Goal: Information Seeking & Learning: Learn about a topic

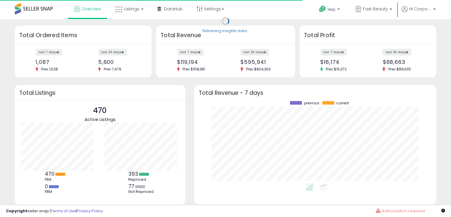
scroll to position [82, 230]
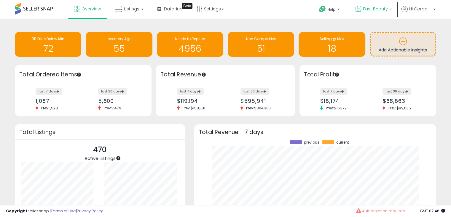
click at [382, 9] on span "Fast Beauty" at bounding box center [375, 9] width 25 height 6
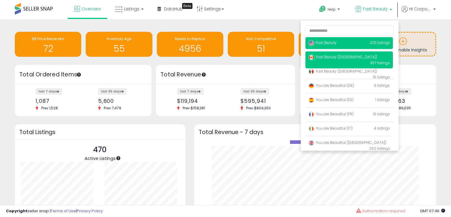
click at [323, 59] on span "Fast Beauty ([GEOGRAPHIC_DATA])" at bounding box center [343, 56] width 69 height 5
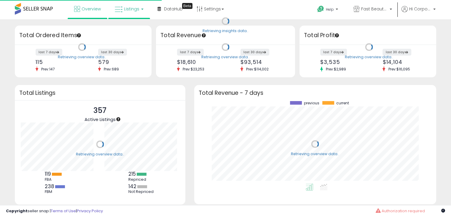
scroll to position [82, 230]
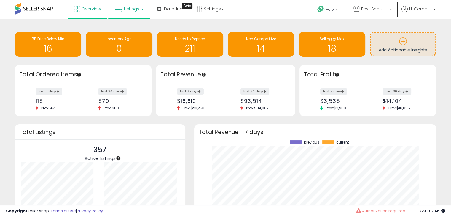
click at [118, 8] on icon at bounding box center [119, 10] width 8 height 8
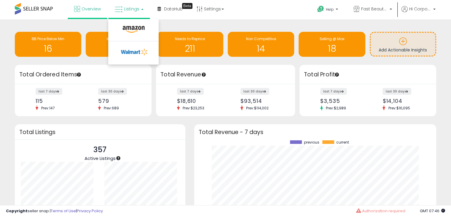
click at [126, 22] on li at bounding box center [134, 30] width 50 height 21
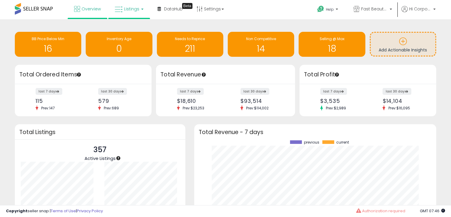
click at [124, 8] on span "Listings" at bounding box center [131, 9] width 15 height 6
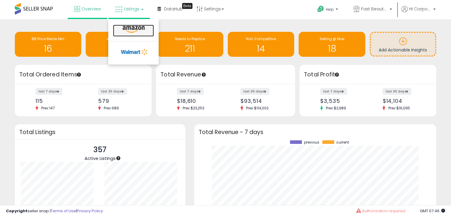
click at [126, 30] on icon at bounding box center [134, 30] width 26 height 8
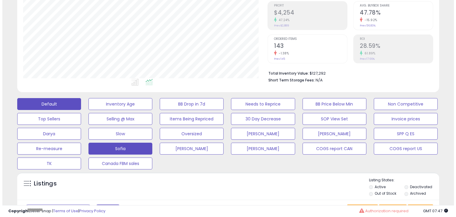
scroll to position [119, 0]
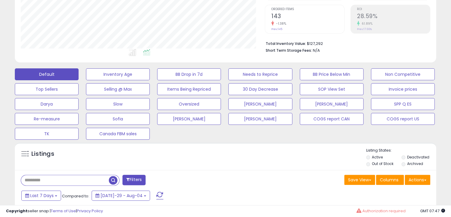
click at [43, 179] on input "text" at bounding box center [65, 180] width 88 height 10
type input "*"
type input "***"
click at [127, 181] on span "button" at bounding box center [125, 180] width 9 height 9
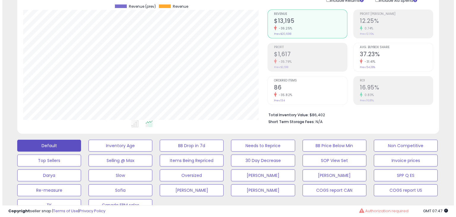
scroll to position [30, 0]
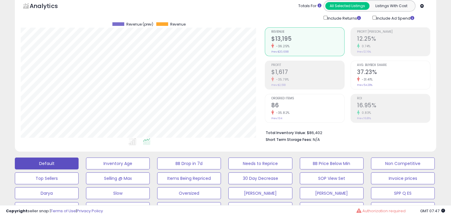
click at [285, 102] on h2 "86" at bounding box center [308, 106] width 73 height 8
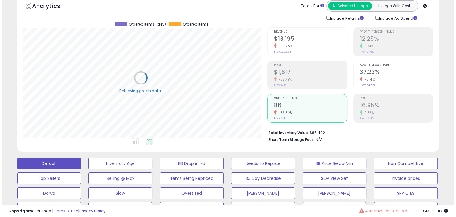
scroll to position [296697, 296575]
click at [317, 48] on div "-36.25%" at bounding box center [308, 46] width 73 height 6
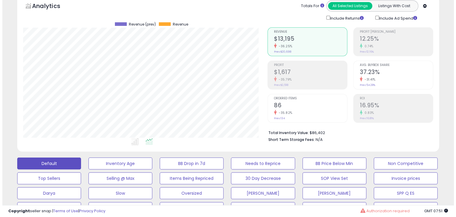
scroll to position [148, 0]
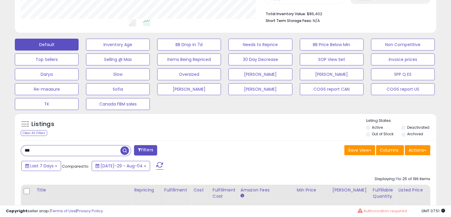
drag, startPoint x: 70, startPoint y: 152, endPoint x: 0, endPoint y: 151, distance: 70.1
click at [127, 151] on span "button" at bounding box center [125, 150] width 9 height 9
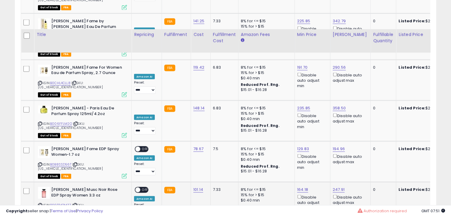
scroll to position [1144, 0]
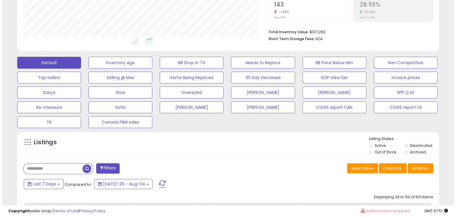
scroll to position [166, 0]
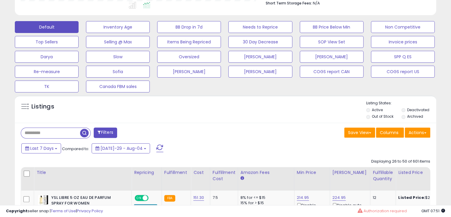
click at [46, 137] on input "text" at bounding box center [50, 133] width 59 height 10
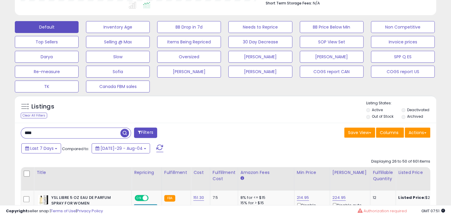
type input "****"
click at [125, 132] on span "button" at bounding box center [125, 133] width 9 height 9
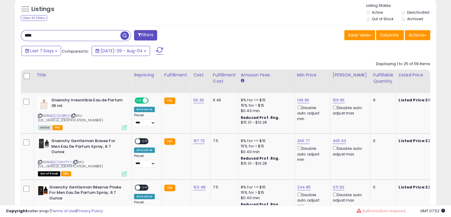
scroll to position [267, 0]
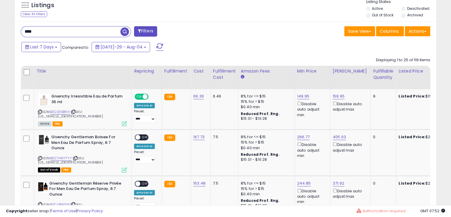
drag, startPoint x: 71, startPoint y: 34, endPoint x: 0, endPoint y: 33, distance: 71.2
click at [128, 31] on span "button" at bounding box center [125, 31] width 9 height 9
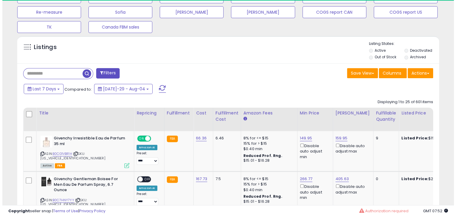
scroll to position [121, 244]
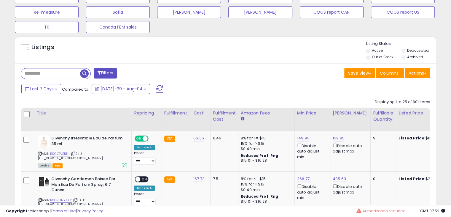
click at [104, 73] on button "Filters" at bounding box center [105, 73] width 23 height 10
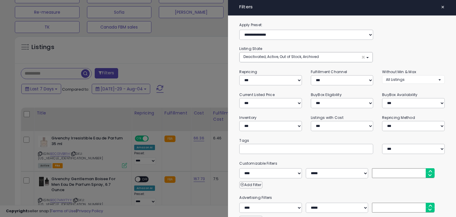
scroll to position [0, 0]
click at [358, 78] on select "*** *** *** ***" at bounding box center [341, 80] width 61 height 10
click at [311, 75] on select "*** *** *** ***" at bounding box center [341, 80] width 61 height 10
click at [329, 83] on select "*** *** *** ***" at bounding box center [341, 80] width 61 height 10
click at [311, 75] on select "*** *** *** ***" at bounding box center [341, 80] width 61 height 10
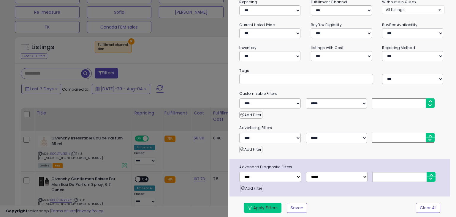
click at [269, 206] on button "Apply Filters" at bounding box center [263, 207] width 38 height 10
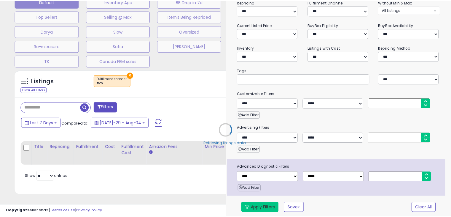
scroll to position [196, 0]
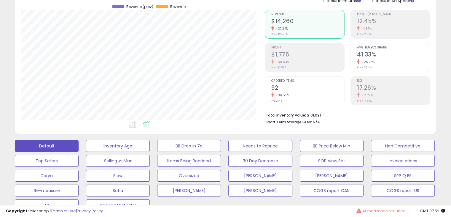
click at [287, 93] on small "-36.55%" at bounding box center [282, 95] width 16 height 4
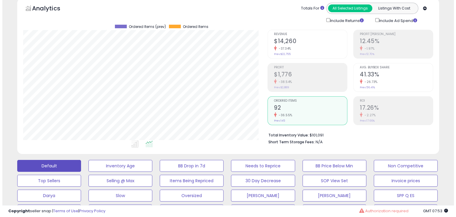
scroll to position [18, 0]
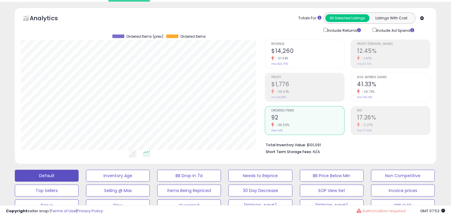
click at [298, 62] on div "Revenue $14,260 -37.34% Prev: $22,755" at bounding box center [308, 53] width 73 height 27
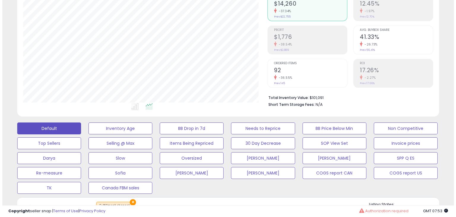
scroll to position [196, 0]
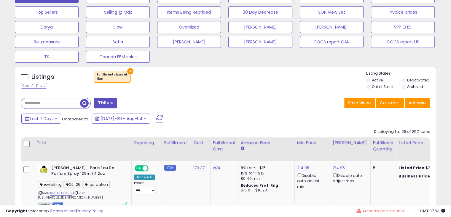
click at [115, 76] on div "× Fulfillment channel : fbm" at bounding box center [112, 77] width 37 height 12
click at [106, 104] on button "Filters" at bounding box center [105, 103] width 23 height 10
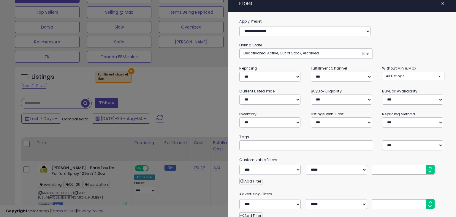
scroll to position [0, 0]
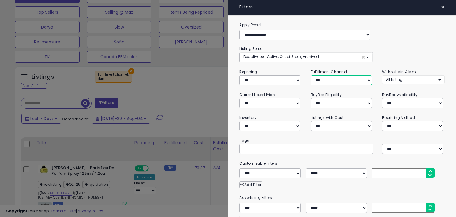
click at [342, 81] on select "*** *** *** ***" at bounding box center [341, 80] width 61 height 10
click at [311, 75] on select "*** *** *** ***" at bounding box center [341, 80] width 61 height 10
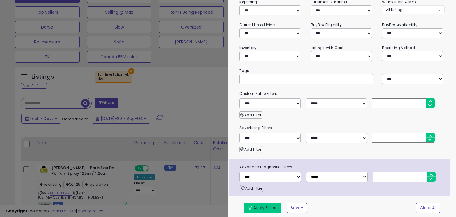
click at [264, 206] on button "Apply Filters" at bounding box center [263, 207] width 38 height 10
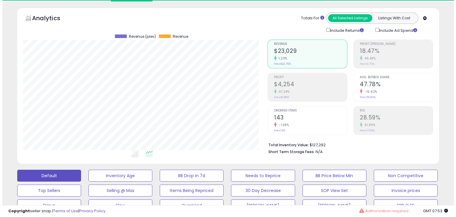
scroll to position [121, 244]
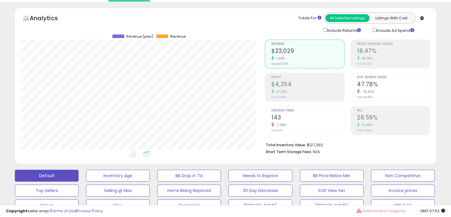
click at [283, 121] on h2 "143" at bounding box center [308, 118] width 73 height 8
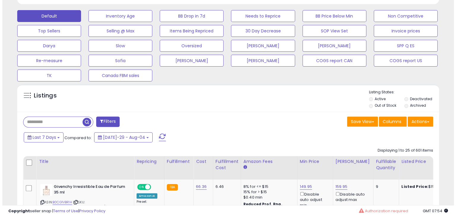
scroll to position [178, 0]
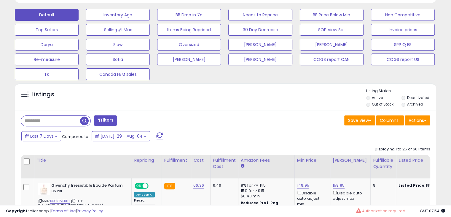
click at [104, 118] on button "Filters" at bounding box center [105, 120] width 23 height 10
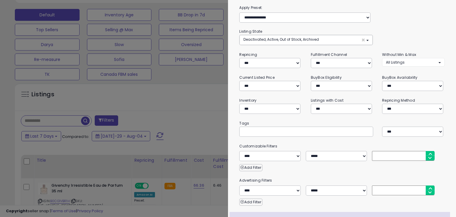
scroll to position [10, 0]
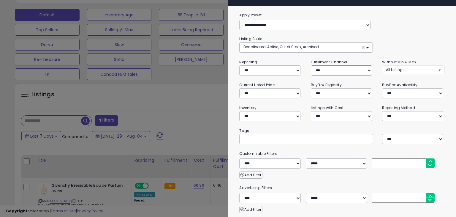
click at [323, 68] on select "*** *** *** ***" at bounding box center [341, 70] width 61 height 10
select select "***"
click at [311, 65] on select "*** *** *** ***" at bounding box center [341, 70] width 61 height 10
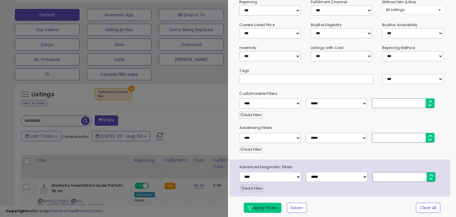
click at [251, 206] on span at bounding box center [250, 208] width 4 height 4
click at [254, 205] on button "Apply Filters" at bounding box center [263, 207] width 38 height 10
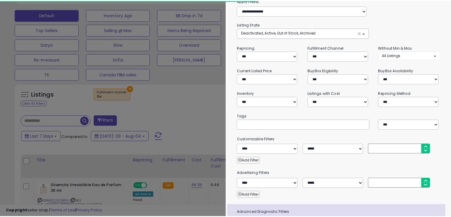
scroll to position [0, 0]
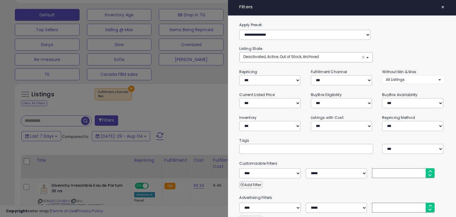
click at [441, 8] on span "×" at bounding box center [443, 7] width 4 height 8
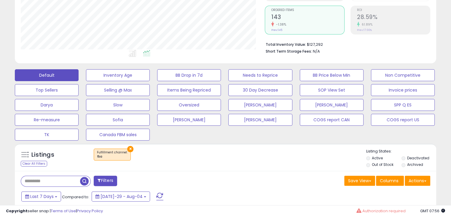
scroll to position [119, 0]
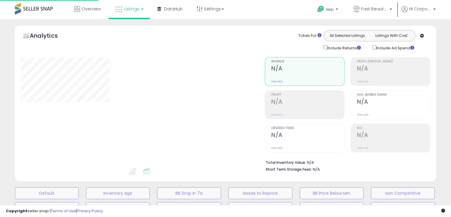
scroll to position [119, 0]
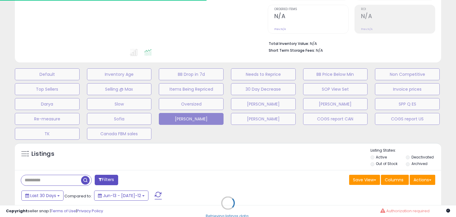
type input "**********"
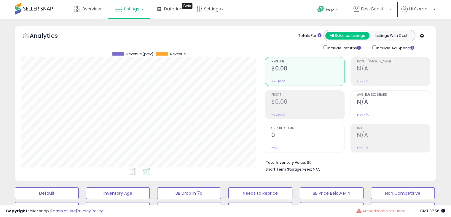
scroll to position [121, 244]
click at [370, 9] on span "Fast Beauty ([GEOGRAPHIC_DATA])" at bounding box center [375, 9] width 27 height 6
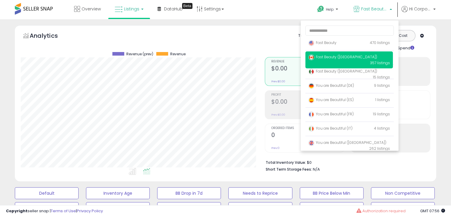
click at [134, 43] on div "Analytics Totals For All Selected Listings Listings With Cost Include Returns I…" at bounding box center [226, 40] width 410 height 21
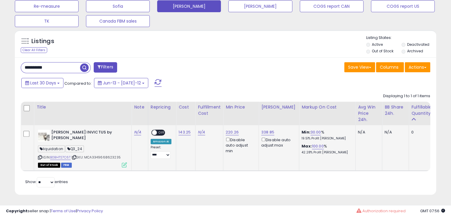
scroll to position [235, 0]
drag, startPoint x: 60, startPoint y: 64, endPoint x: 0, endPoint y: 61, distance: 59.8
click at [0, 61] on div "**********" at bounding box center [225, 2] width 451 height 429
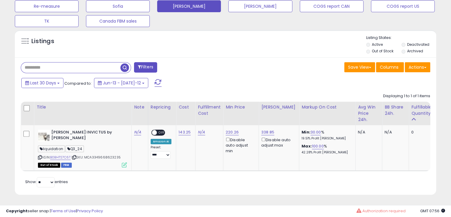
click at [126, 66] on span "button" at bounding box center [125, 67] width 9 height 9
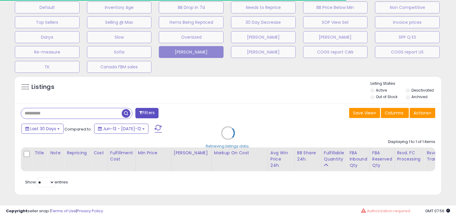
select select "*"
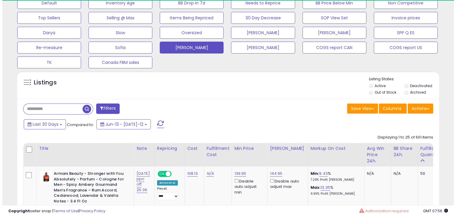
scroll to position [121, 244]
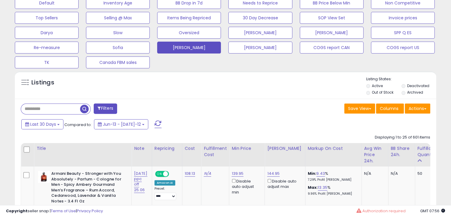
click at [110, 110] on button "Filters" at bounding box center [105, 108] width 23 height 10
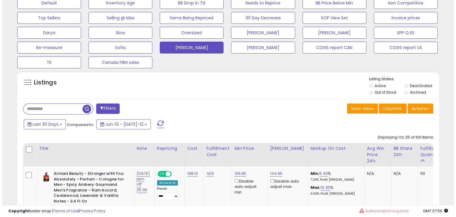
scroll to position [121, 247]
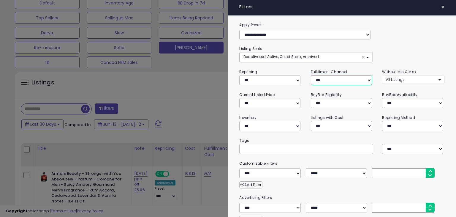
drag, startPoint x: 335, startPoint y: 78, endPoint x: 332, endPoint y: 84, distance: 6.1
click at [335, 78] on select "*** *** *** ***" at bounding box center [341, 80] width 61 height 10
select select "***"
click at [311, 75] on select "*** *** *** ***" at bounding box center [341, 80] width 61 height 10
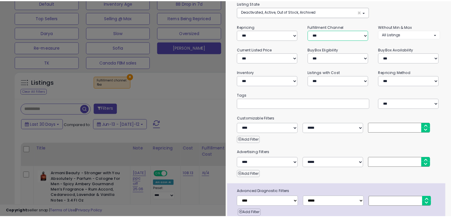
scroll to position [70, 0]
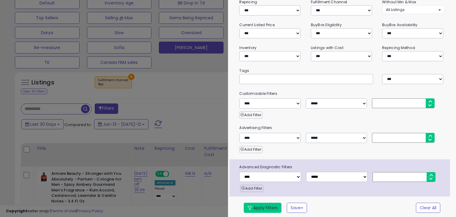
click at [260, 206] on button "Apply Filters" at bounding box center [263, 207] width 38 height 10
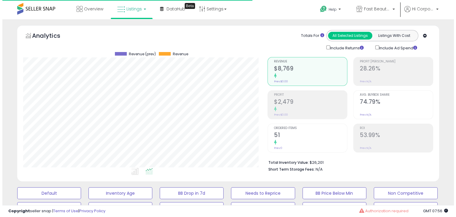
scroll to position [121, 244]
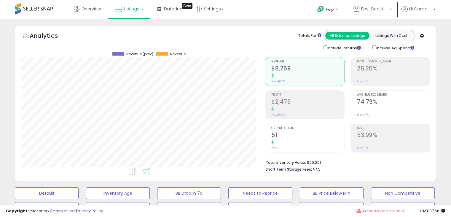
click at [284, 142] on div at bounding box center [308, 143] width 73 height 6
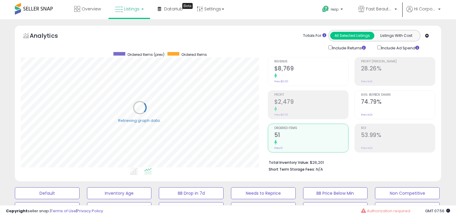
scroll to position [296697, 296575]
click at [290, 66] on h2 "$8,769" at bounding box center [308, 69] width 73 height 8
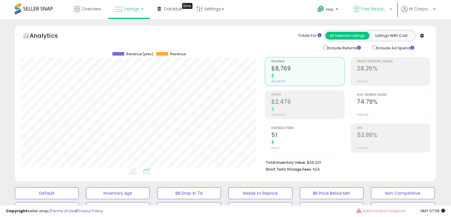
click at [391, 7] on p "Fast Beauty ([GEOGRAPHIC_DATA])" at bounding box center [373, 9] width 39 height 7
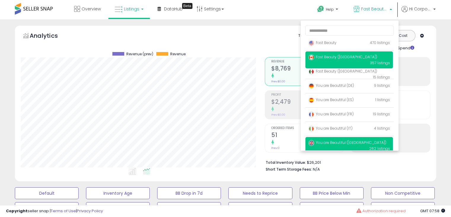
click at [334, 145] on span "You are Beautiful ([GEOGRAPHIC_DATA])" at bounding box center [348, 142] width 78 height 5
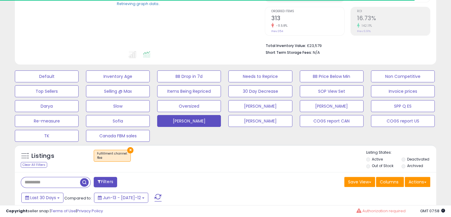
scroll to position [148, 0]
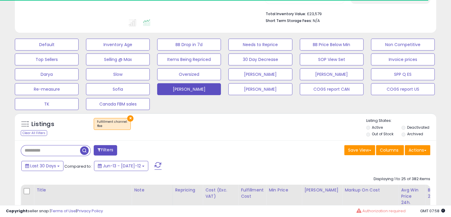
click at [129, 119] on button "×" at bounding box center [130, 118] width 6 height 6
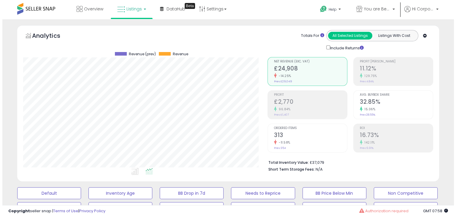
scroll to position [121, 244]
click at [296, 143] on div "-11.58%" at bounding box center [308, 143] width 73 height 6
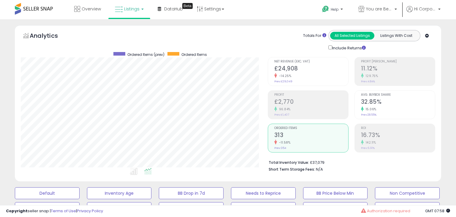
scroll to position [296697, 296575]
click at [297, 74] on div "-14.25%" at bounding box center [308, 76] width 73 height 6
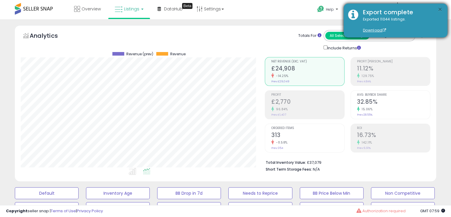
click at [441, 8] on button "×" at bounding box center [440, 9] width 5 height 7
